Goal: Task Accomplishment & Management: Manage account settings

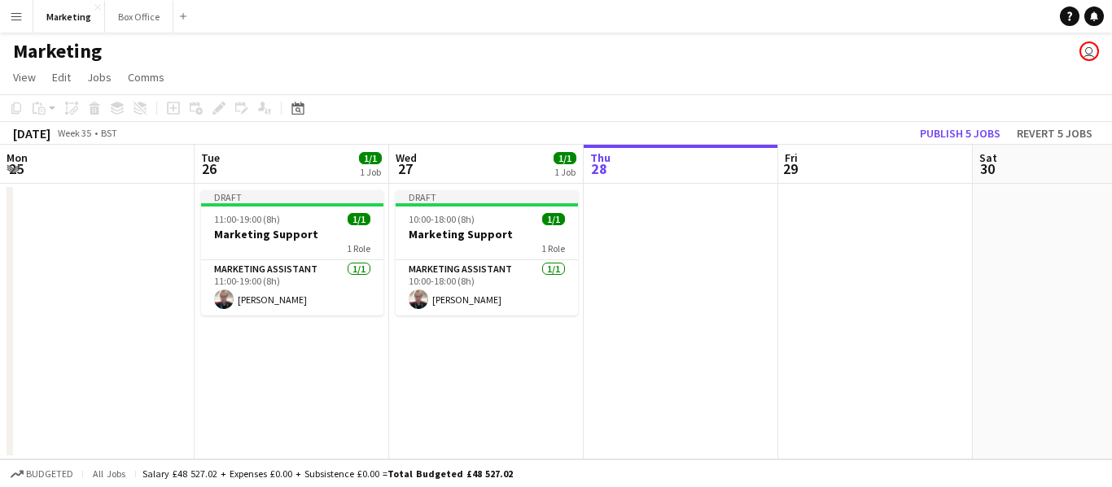
scroll to position [0, 389]
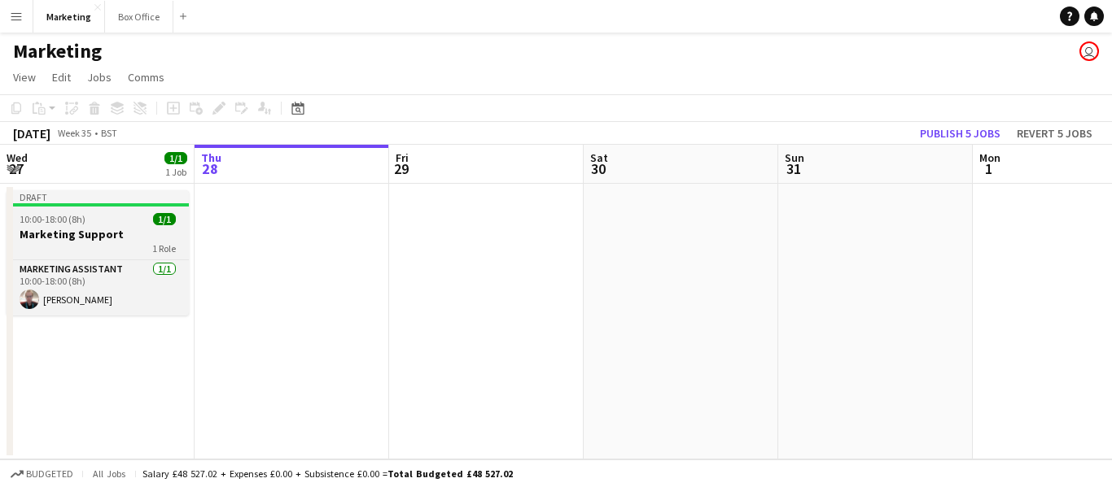
click at [64, 231] on h3 "Marketing Support" at bounding box center [98, 234] width 182 height 15
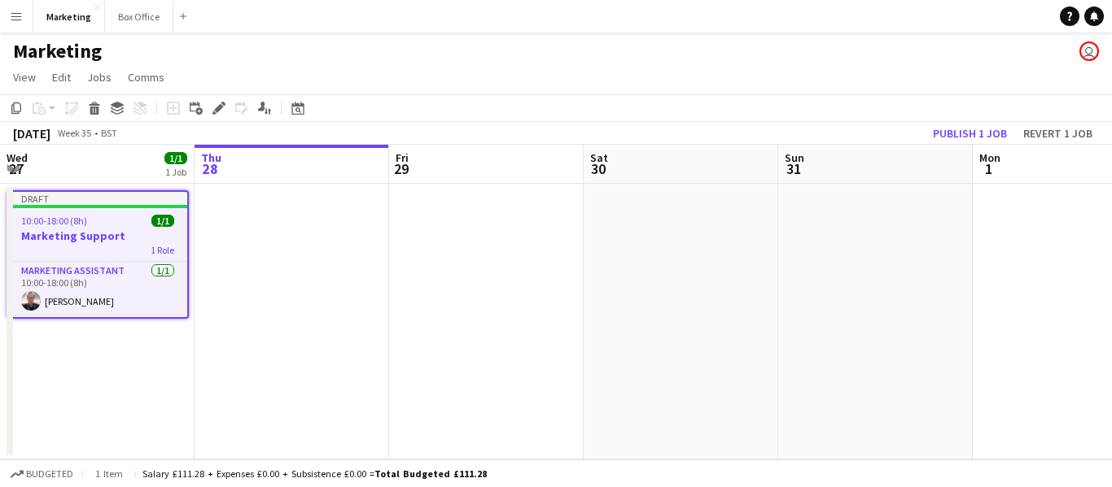
click at [298, 247] on app-date-cell at bounding box center [291, 322] width 194 height 276
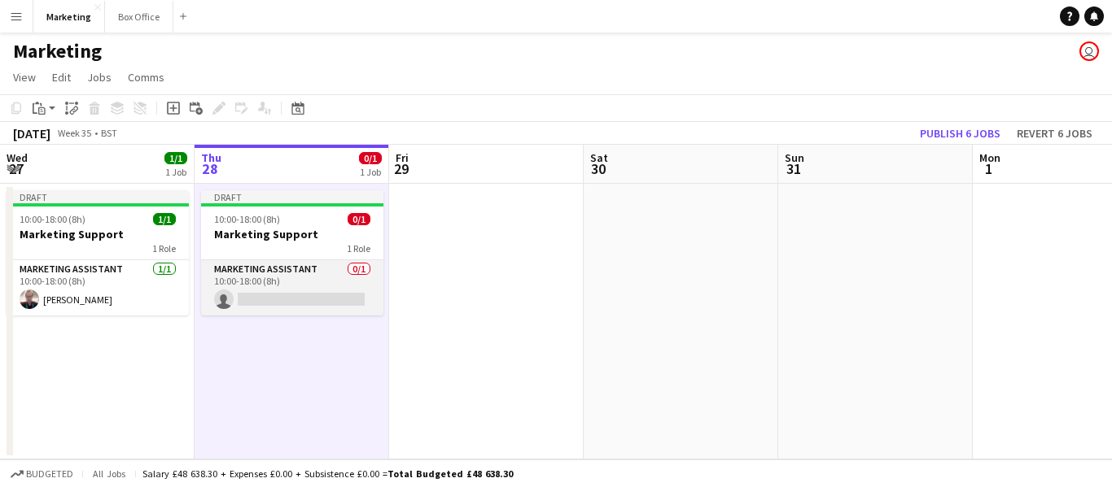
click at [271, 273] on app-card-role "Marketing Assistant 0/1 10:00-18:00 (8h) single-neutral-actions" at bounding box center [292, 287] width 182 height 55
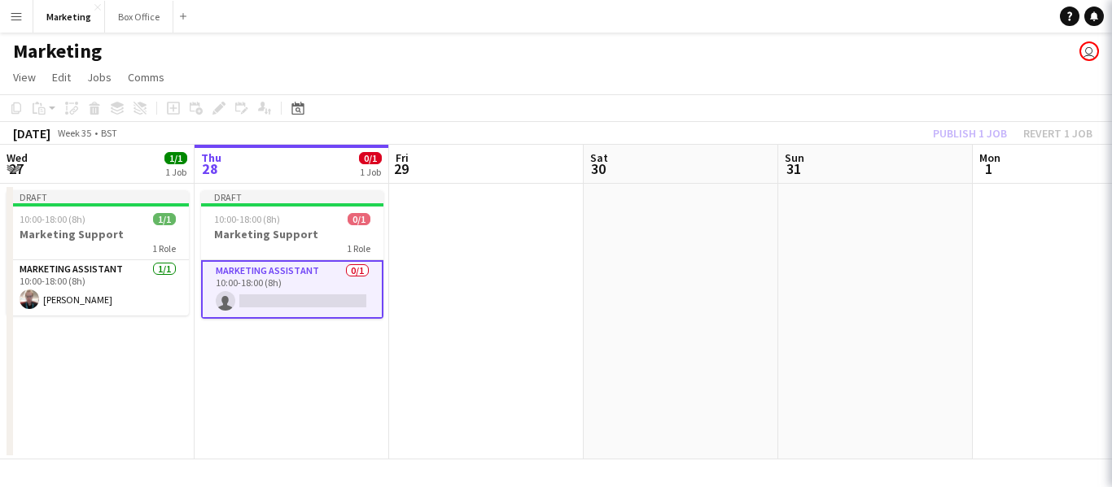
scroll to position [0, 391]
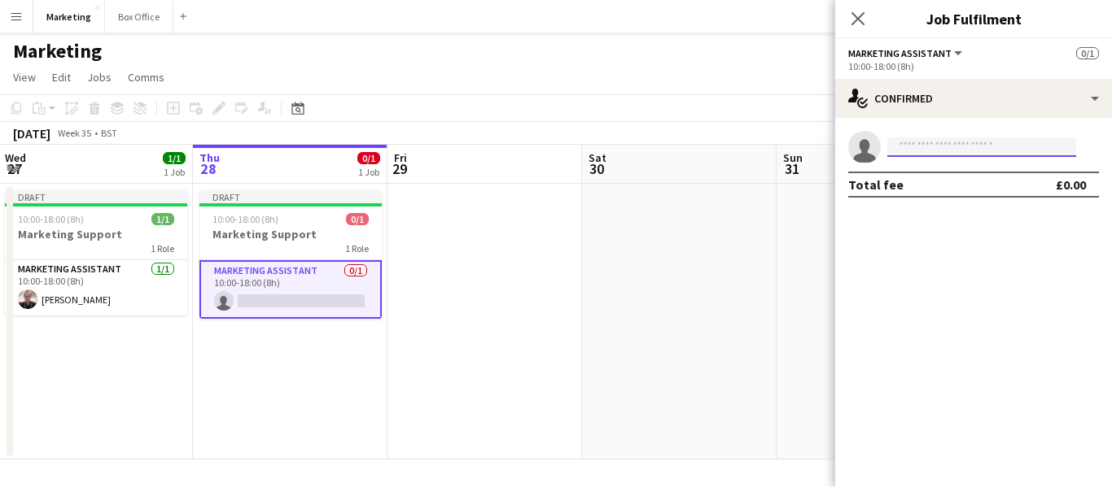
click at [943, 143] on input at bounding box center [981, 148] width 189 height 20
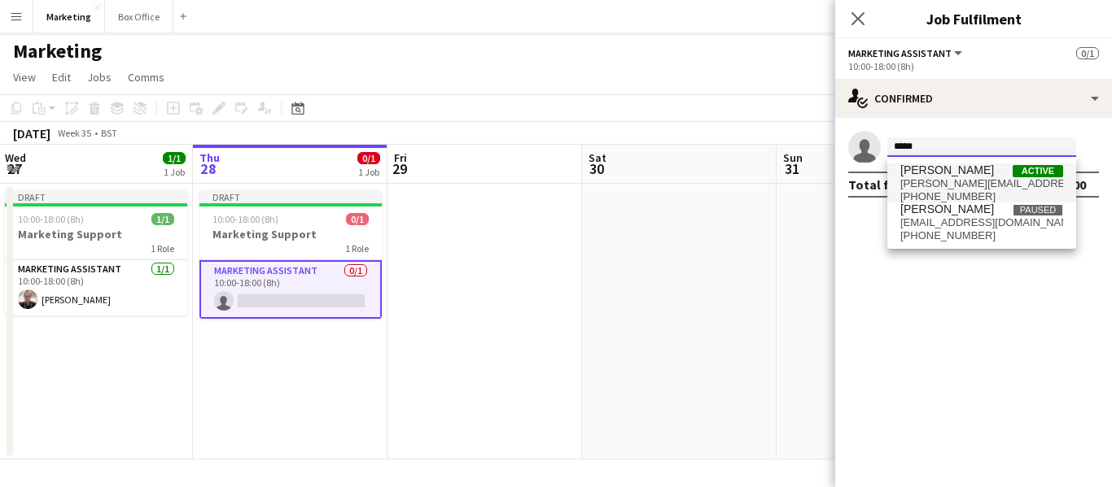
type input "*****"
click at [920, 172] on span "[PERSON_NAME]" at bounding box center [947, 171] width 94 height 14
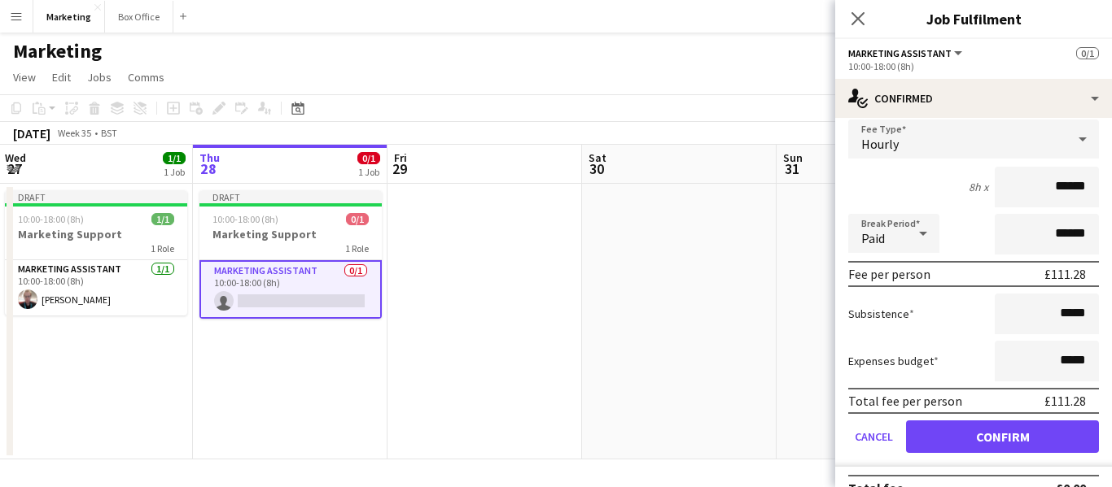
scroll to position [93, 0]
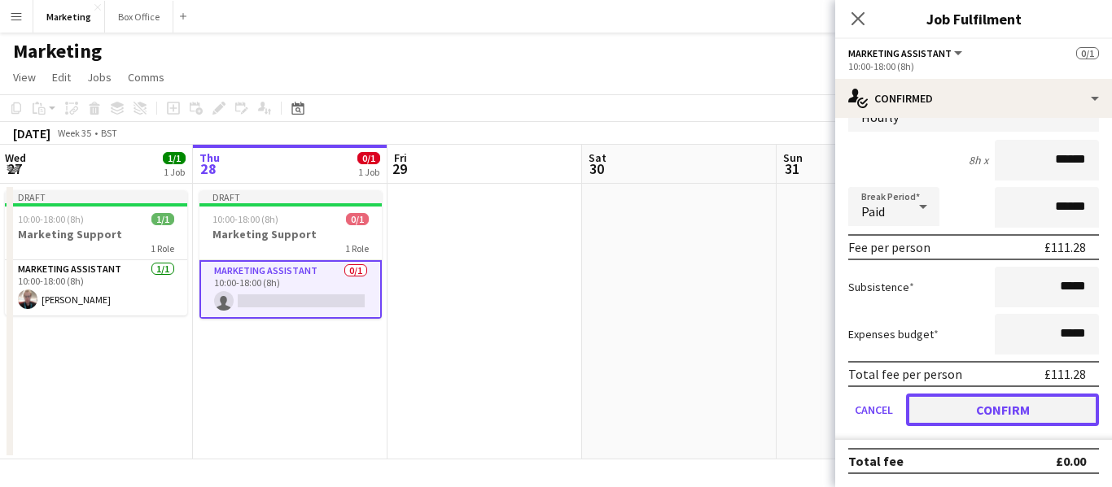
click at [990, 406] on button "Confirm" at bounding box center [1002, 410] width 193 height 33
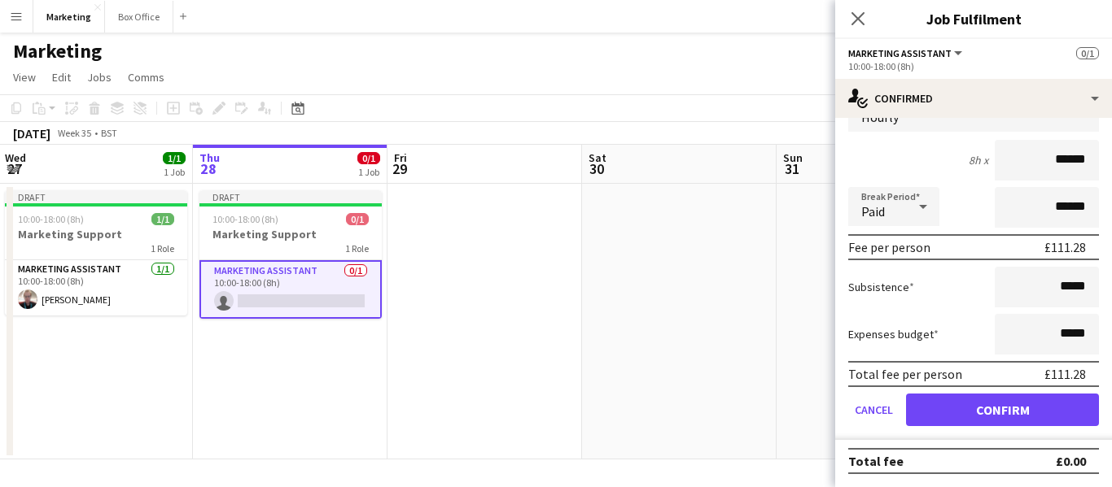
scroll to position [0, 0]
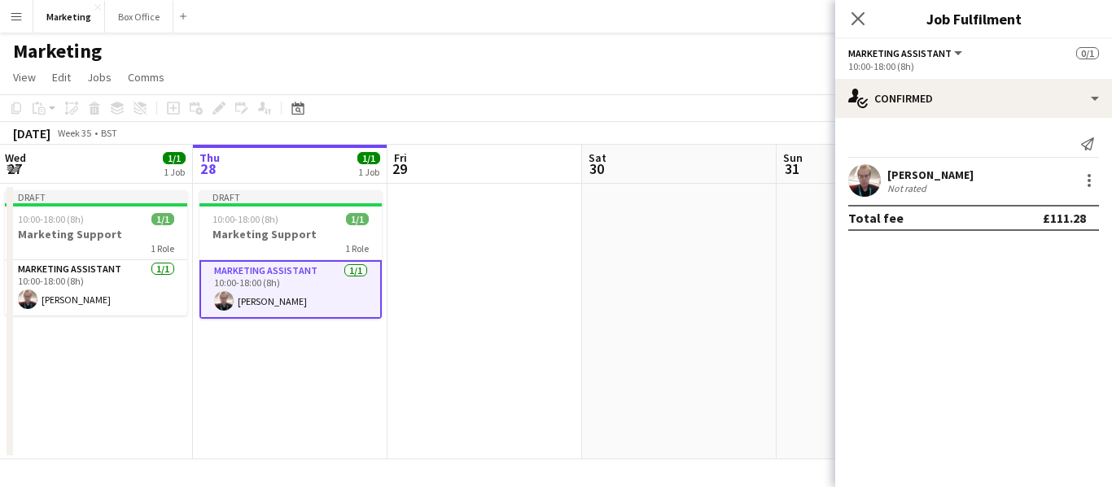
click at [524, 357] on app-date-cell at bounding box center [484, 322] width 194 height 276
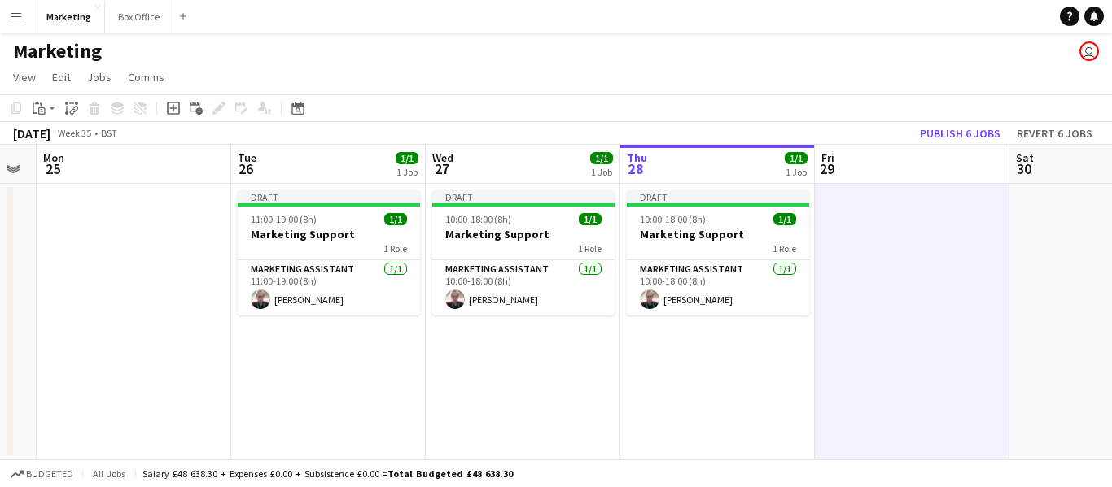
scroll to position [0, 352]
drag, startPoint x: 306, startPoint y: 396, endPoint x: 734, endPoint y: 334, distance: 432.5
click at [734, 334] on app-calendar-viewport "Sat 23 Sun 24 Mon 25 Tue 26 1/1 1 Job Wed 27 1/1 1 Job Thu 28 1/1 1 Job Fri 29 …" at bounding box center [556, 302] width 1112 height 315
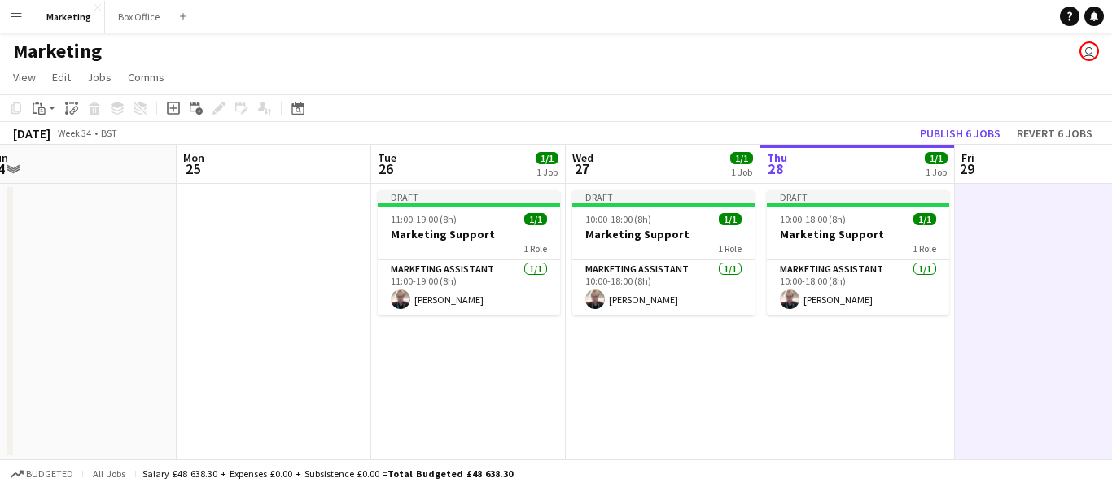
drag, startPoint x: 507, startPoint y: 388, endPoint x: 827, endPoint y: 341, distance: 323.3
click at [827, 341] on app-calendar-viewport "Fri 22 Sat 23 Sun 24 Mon 25 Tue 26 1/1 1 Job Wed 27 1/1 1 Job Thu 28 1/1 1 Job …" at bounding box center [556, 302] width 1112 height 315
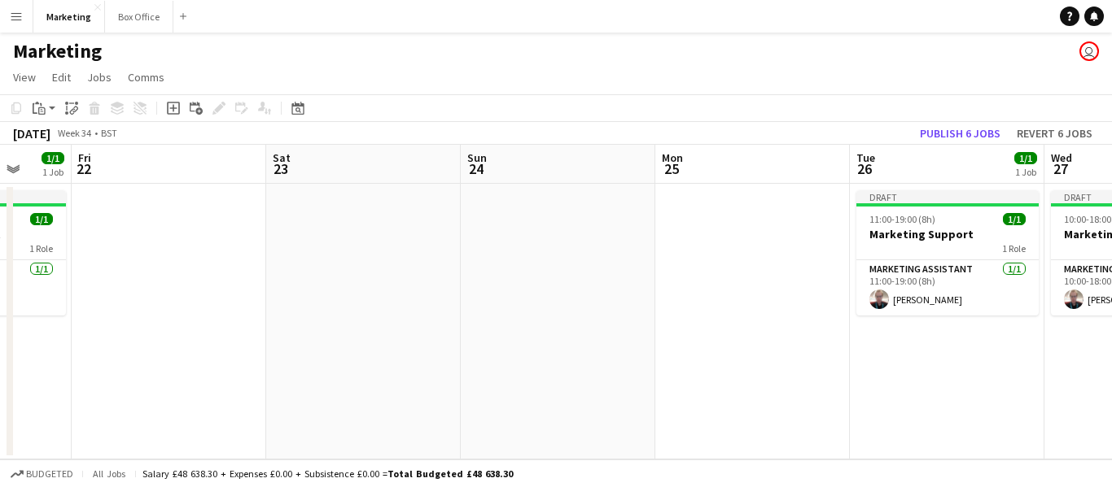
drag, startPoint x: 293, startPoint y: 352, endPoint x: 754, endPoint y: 315, distance: 462.0
click at [754, 315] on app-calendar-viewport "Tue 19 1/1 1 Job Wed 20 1/1 1 Job Thu 21 1/1 1 Job Fri 22 Sat 23 Sun 24 Mon 25 …" at bounding box center [556, 302] width 1112 height 315
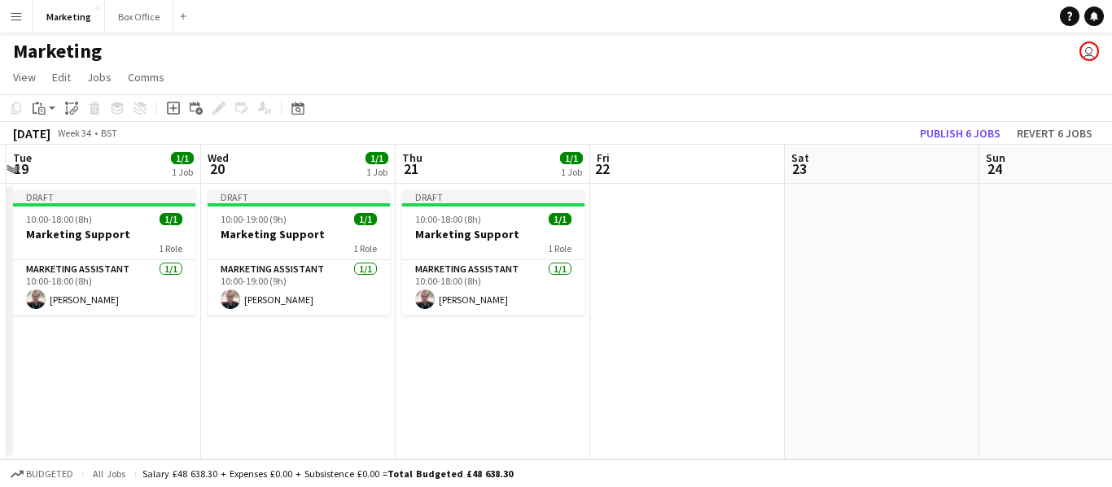
scroll to position [0, 374]
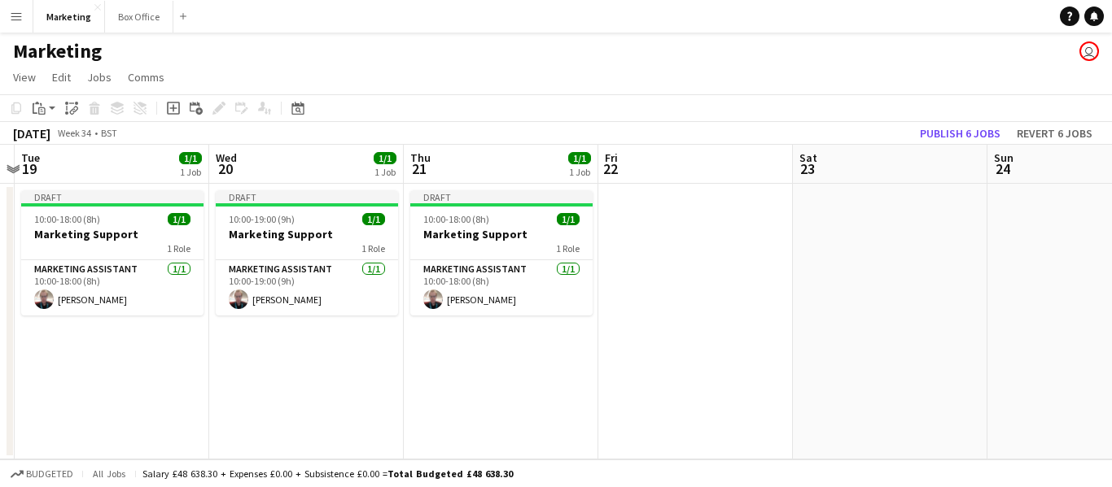
drag, startPoint x: 311, startPoint y: 349, endPoint x: 643, endPoint y: 329, distance: 332.6
click at [643, 329] on app-calendar-viewport "Sun 17 Mon 18 Tue 19 1/1 1 Job Wed 20 1/1 1 Job Thu 21 1/1 1 Job Fri 22 Sat 23 …" at bounding box center [556, 302] width 1112 height 315
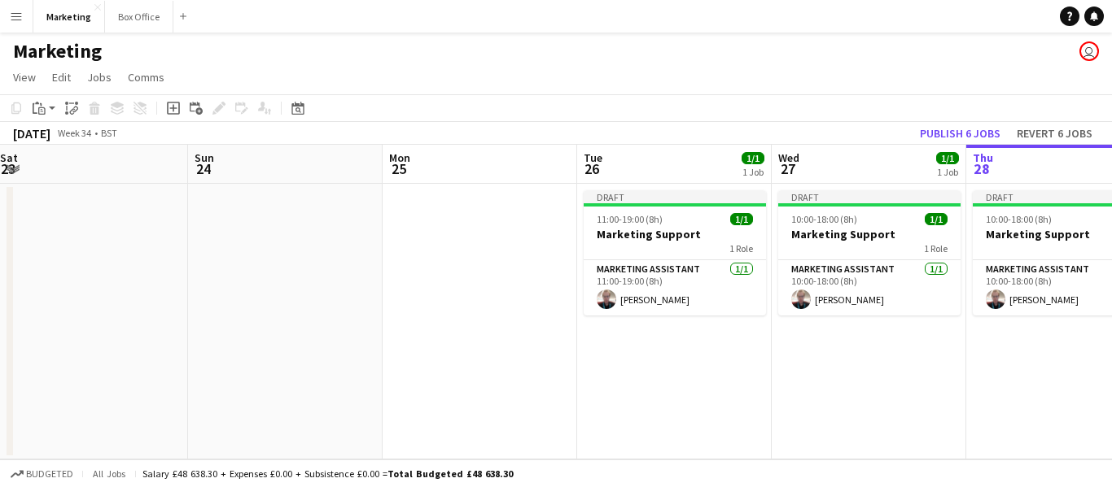
drag, startPoint x: 893, startPoint y: 351, endPoint x: 176, endPoint y: 463, distance: 725.6
click at [93, 447] on app-calendar-viewport "Wed 20 1/1 1 Job Thu 21 1/1 1 Job Fri 22 Sat 23 Sun 24 Mon 25 Tue 26 1/1 1 Job …" at bounding box center [556, 302] width 1112 height 315
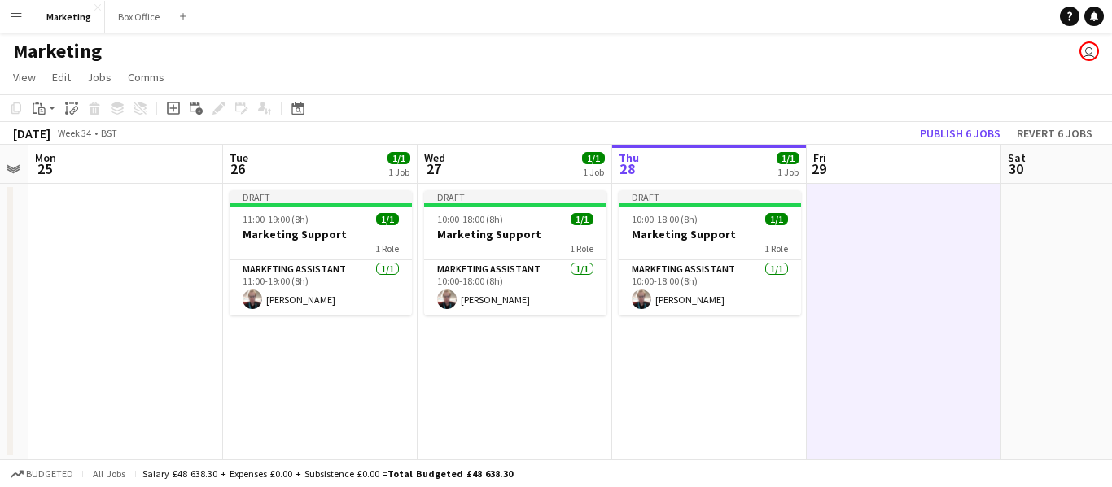
scroll to position [0, 568]
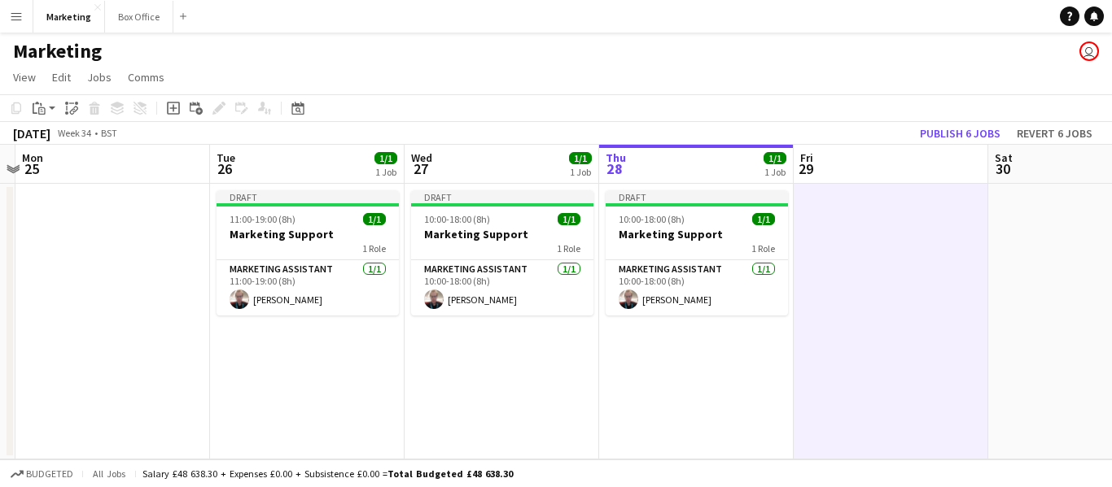
drag, startPoint x: 898, startPoint y: 390, endPoint x: 533, endPoint y: 438, distance: 367.7
click at [531, 438] on app-calendar-viewport "Fri 22 Sat 23 Sun 24 Mon 25 Tue 26 1/1 1 Job Wed 27 1/1 1 Job Thu 28 1/1 1 Job …" at bounding box center [556, 302] width 1112 height 315
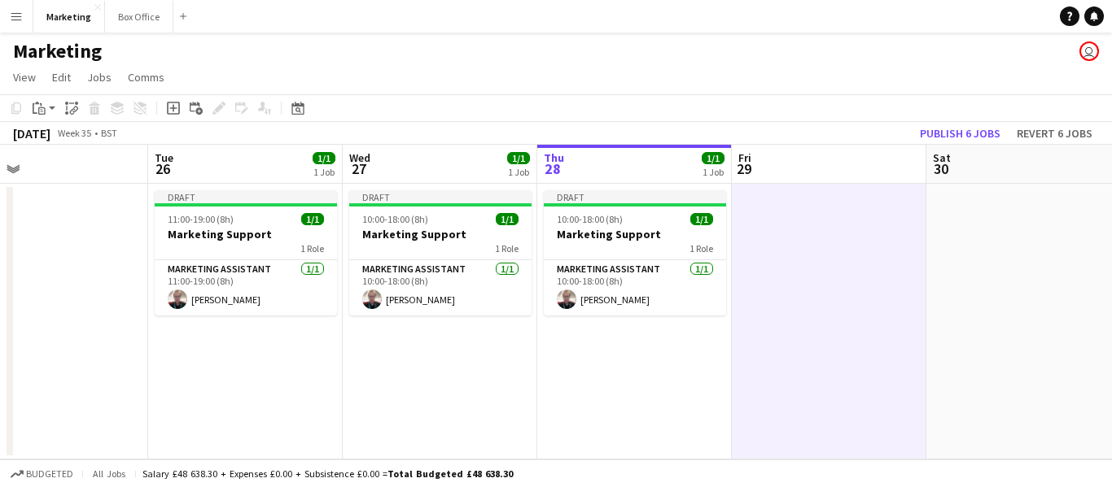
drag, startPoint x: 703, startPoint y: 431, endPoint x: 640, endPoint y: 437, distance: 63.7
click at [639, 431] on app-calendar-viewport "Fri 22 Sat 23 Sun 24 Mon 25 Tue 26 1/1 1 Job Wed 27 1/1 1 Job Thu 28 1/1 1 Job …" at bounding box center [556, 302] width 1112 height 315
